Goal: Task Accomplishment & Management: Complete application form

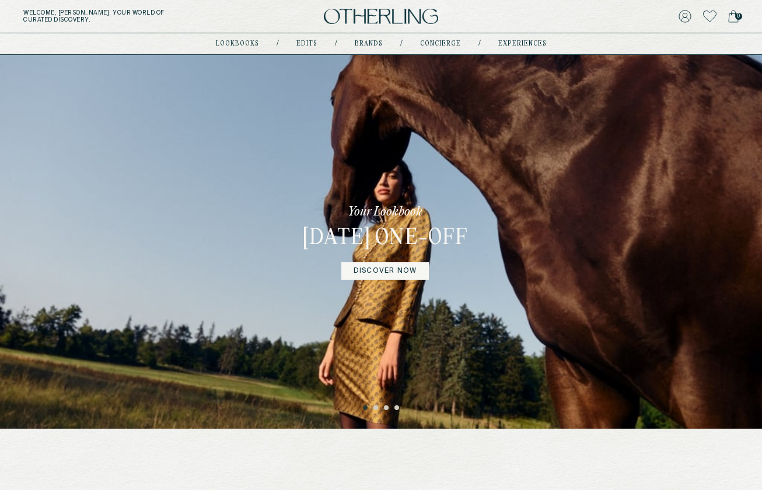
click at [375, 409] on button "2" at bounding box center [376, 408] width 6 height 6
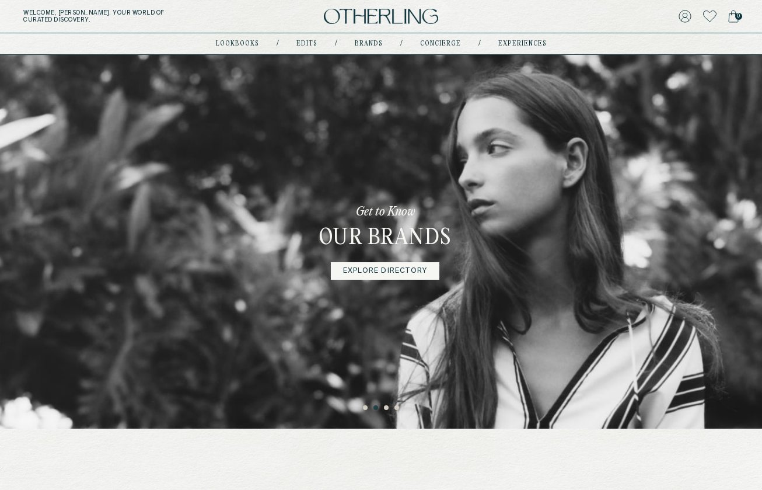
click at [387, 407] on button "3" at bounding box center [387, 408] width 6 height 6
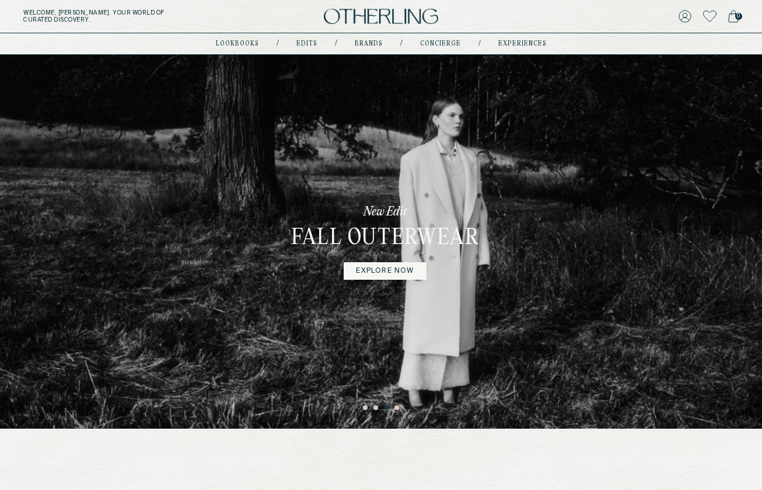
click at [398, 405] on ul "1 2 3 4" at bounding box center [381, 405] width 762 height 14
click at [397, 407] on button "4" at bounding box center [397, 408] width 6 height 6
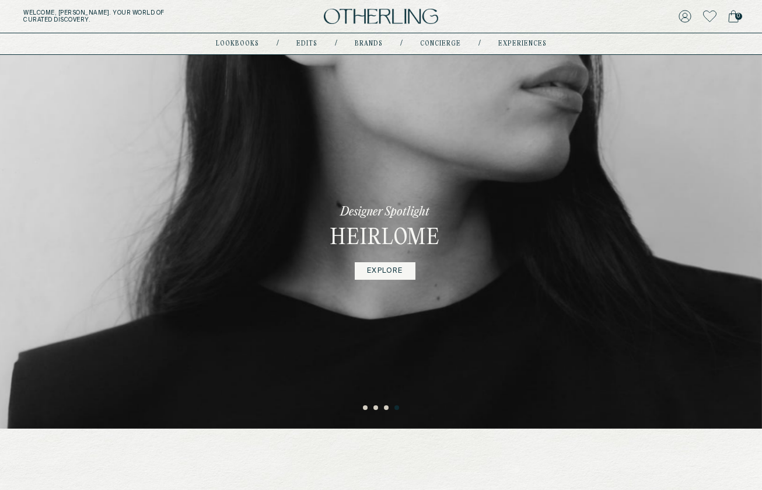
click at [365, 408] on button "1" at bounding box center [366, 408] width 6 height 6
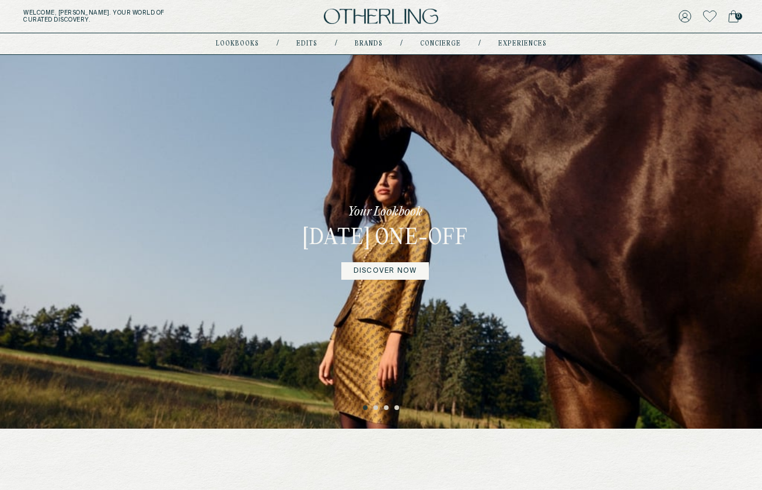
click at [388, 280] on link "DISCOVER NOW" at bounding box center [385, 271] width 88 height 18
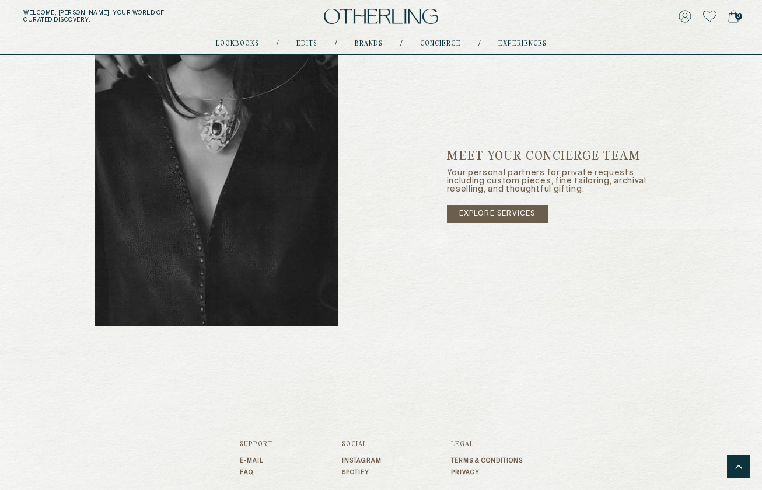
scroll to position [1818, 0]
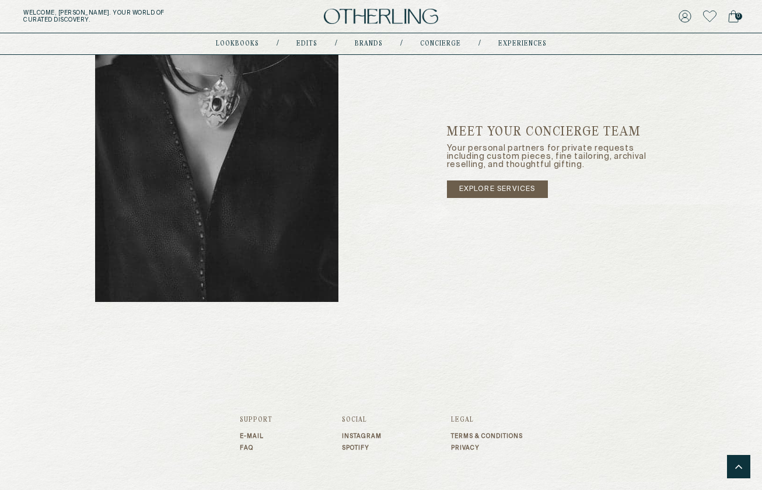
click at [323, 212] on img at bounding box center [216, 160] width 243 height 281
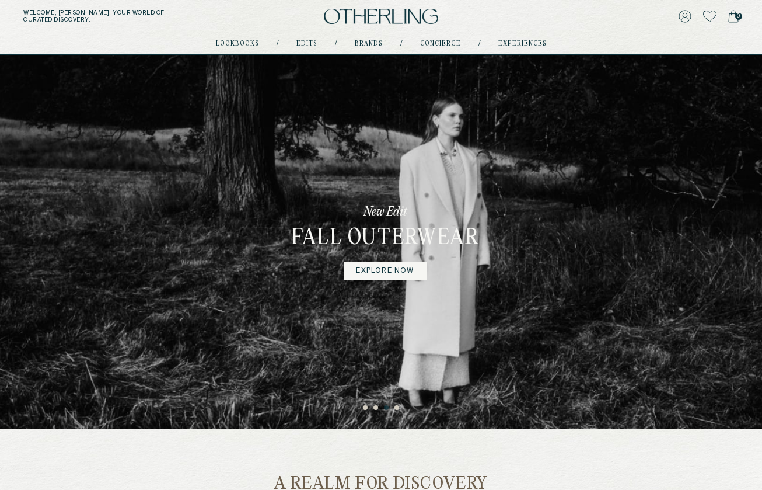
scroll to position [0, 0]
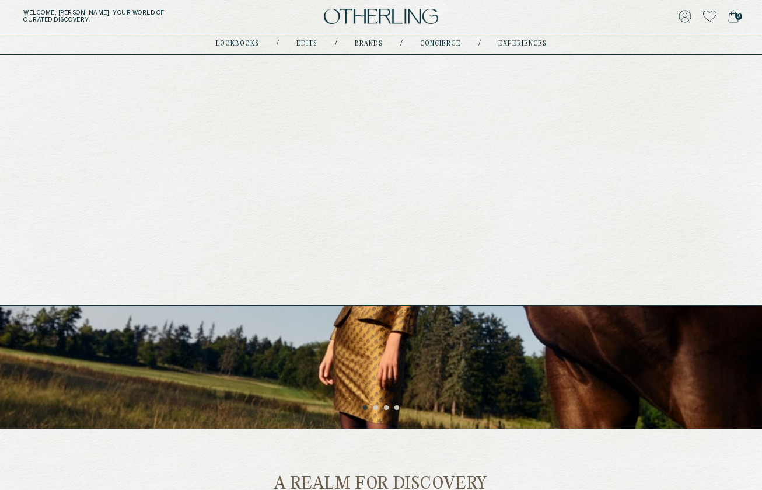
click at [239, 51] on div "lookbooks / Edits / Brands / concierge / experiences" at bounding box center [381, 43] width 331 height 21
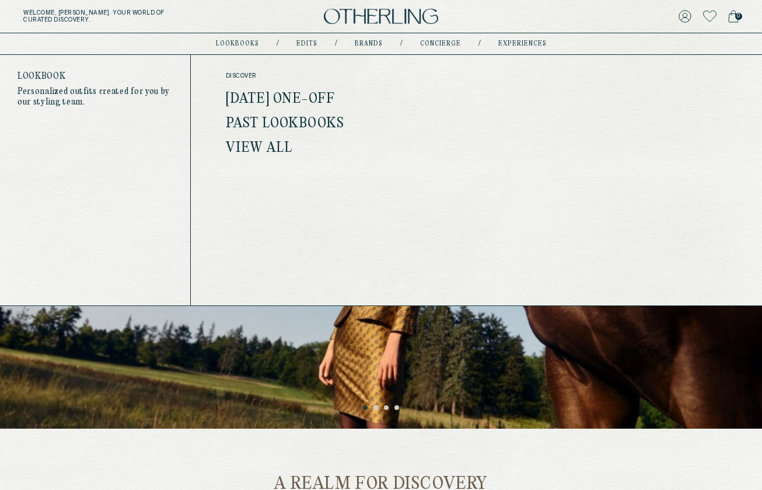
click at [261, 98] on link "February 2025 One-off" at bounding box center [280, 99] width 109 height 15
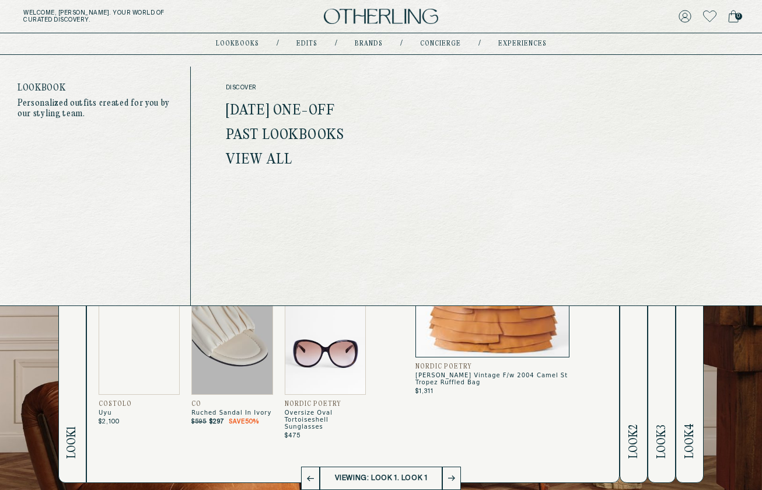
click at [245, 43] on link "lookbooks" at bounding box center [237, 44] width 43 height 6
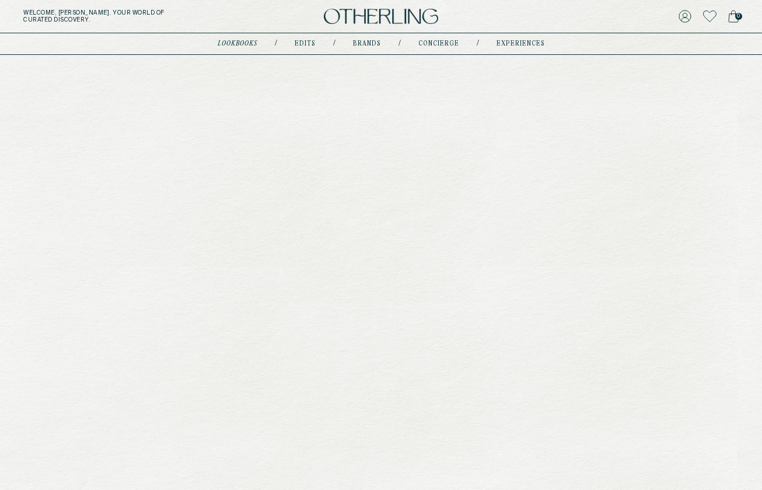
click at [231, 43] on link "lookbooks" at bounding box center [238, 44] width 40 height 6
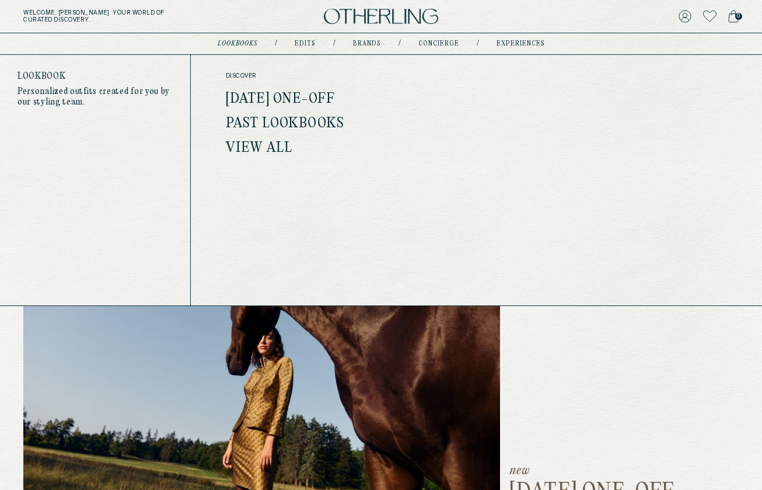
click at [273, 123] on link "Past Lookbooks" at bounding box center [285, 123] width 118 height 15
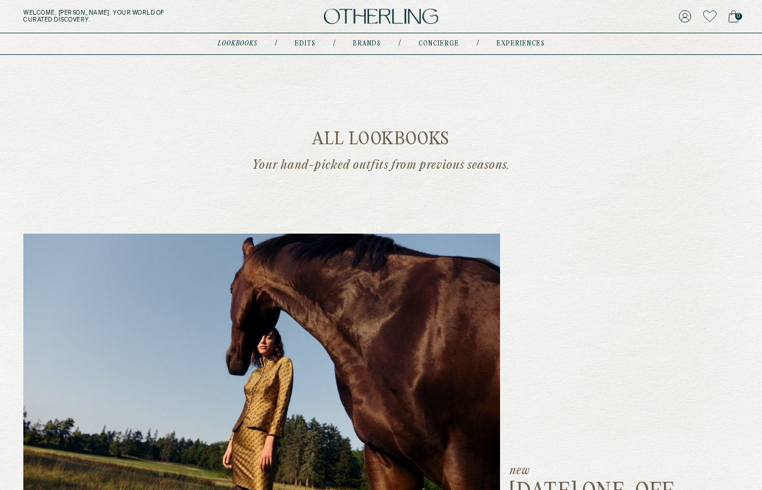
click at [248, 42] on link "lookbooks" at bounding box center [238, 44] width 40 height 6
click at [245, 44] on link "lookbooks" at bounding box center [238, 44] width 40 height 6
click at [229, 41] on link "lookbooks" at bounding box center [238, 44] width 40 height 6
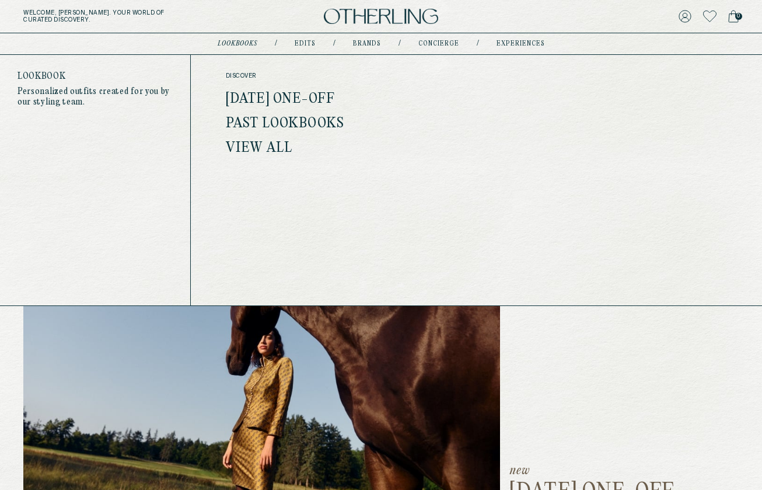
click at [252, 148] on link "View All" at bounding box center [259, 148] width 67 height 15
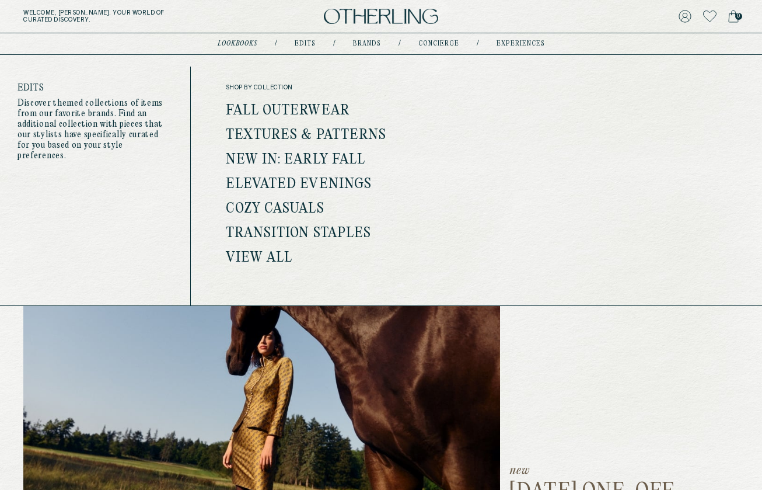
click at [310, 41] on link "Edits" at bounding box center [305, 44] width 21 height 6
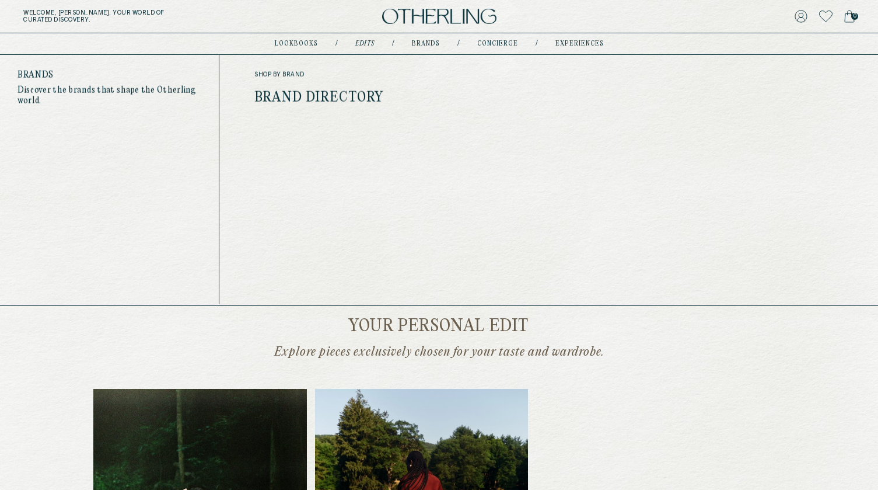
click at [419, 43] on link "Brands" at bounding box center [426, 44] width 28 height 6
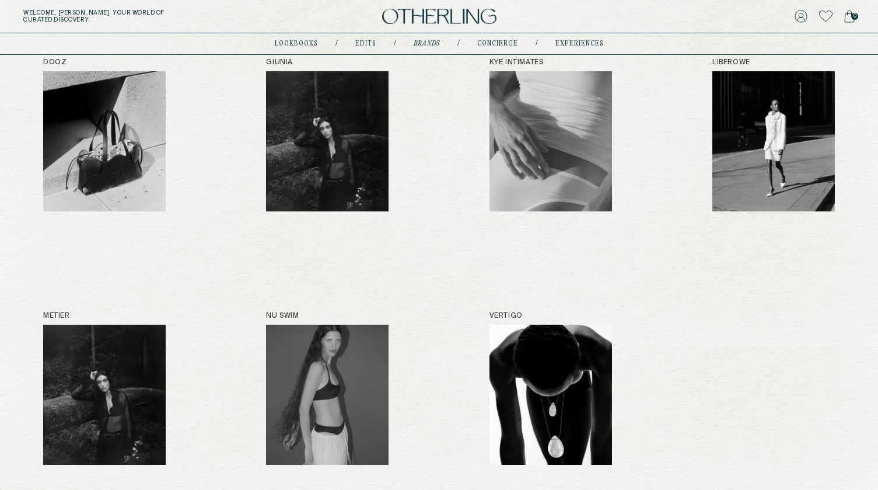
scroll to position [423, 0]
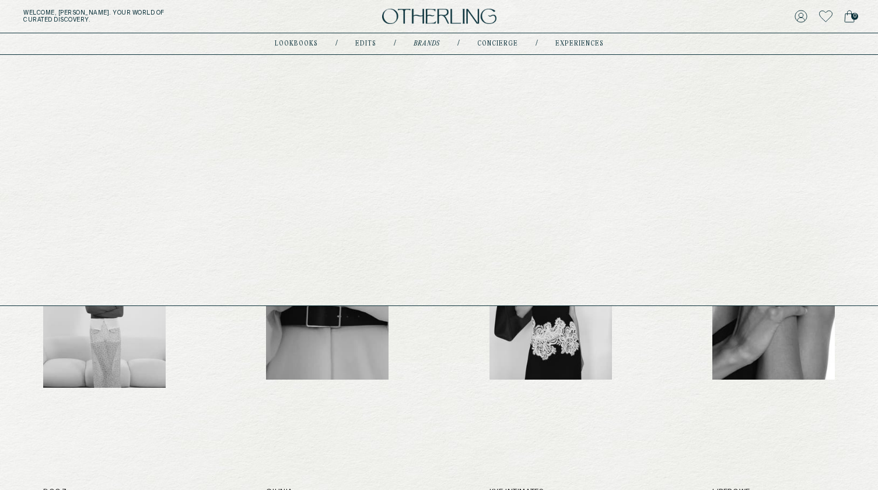
click at [504, 44] on link "concierge" at bounding box center [497, 44] width 41 height 6
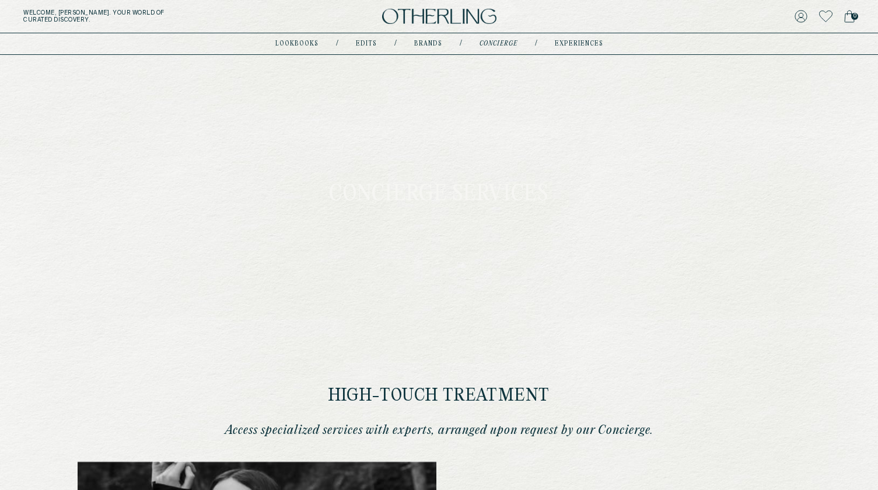
type input "********"
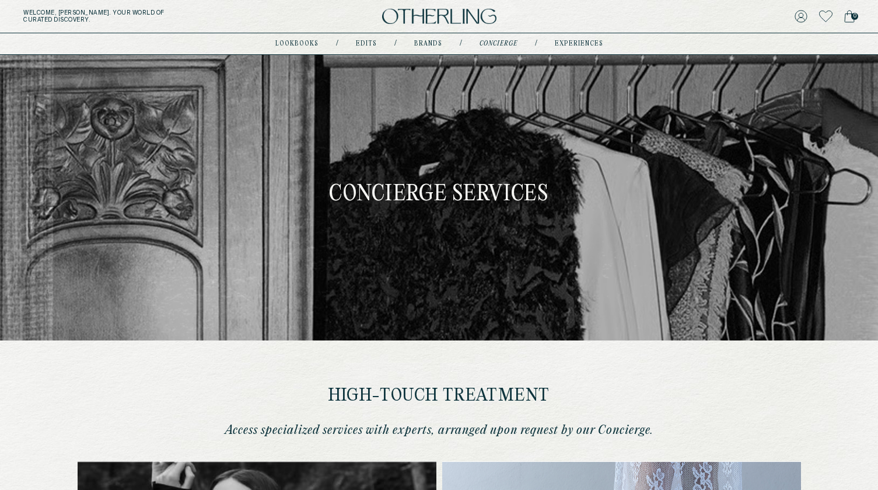
type input "**********"
click at [565, 47] on link "experiences" at bounding box center [579, 44] width 48 height 6
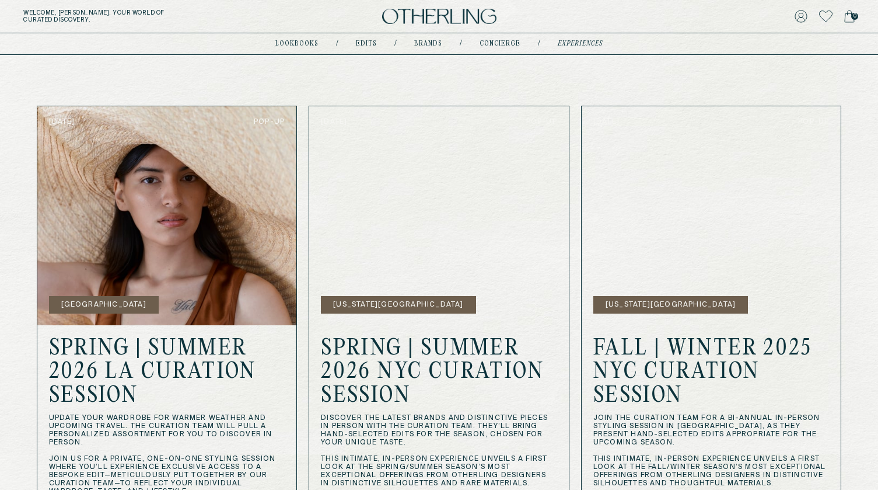
scroll to position [355, 0]
